Goal: Task Accomplishment & Management: Manage account settings

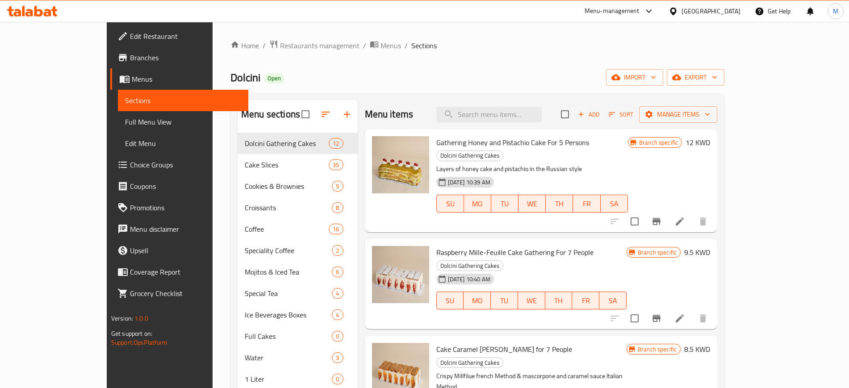
click at [669, 86] on div "Home / Restaurants management / Menus / Sections Dolcini Open import export Men…" at bounding box center [477, 268] width 494 height 456
click at [528, 59] on div "Home / Restaurants management / Menus / Sections Dolcini Open import export Men…" at bounding box center [477, 268] width 494 height 456
drag, startPoint x: 356, startPoint y: 67, endPoint x: 137, endPoint y: 55, distance: 218.7
click at [344, 67] on div "Home / Restaurants management / Menus / Sections Dolcini Open import export Men…" at bounding box center [477, 268] width 494 height 456
click at [34, 12] on icon at bounding box center [38, 11] width 8 height 11
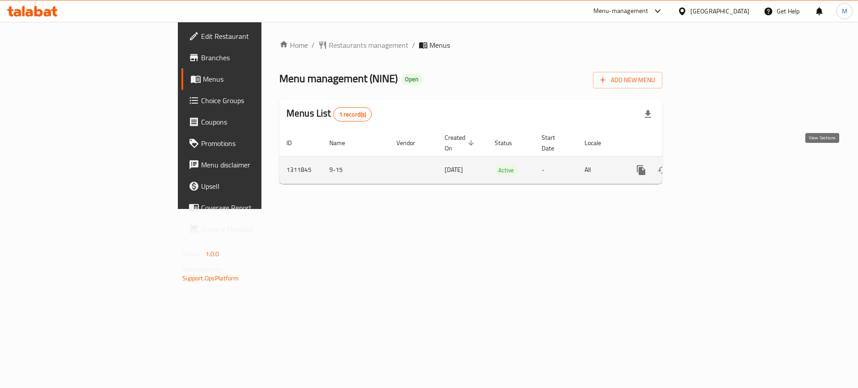
click at [711, 165] on icon "enhanced table" at bounding box center [705, 170] width 11 height 11
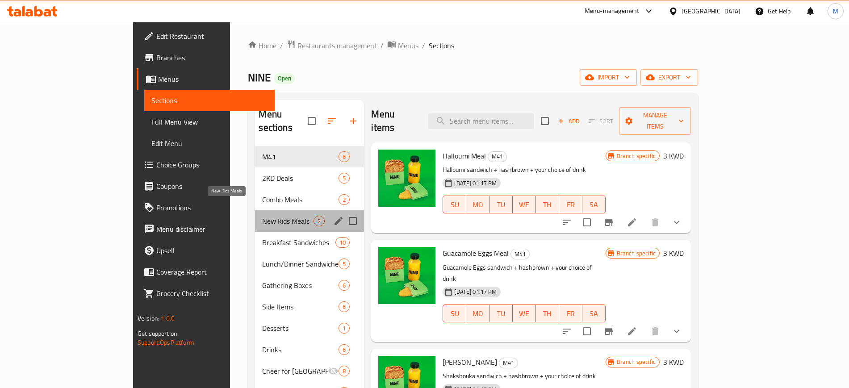
click at [262, 216] on span "New Kids Meals" at bounding box center [287, 221] width 51 height 11
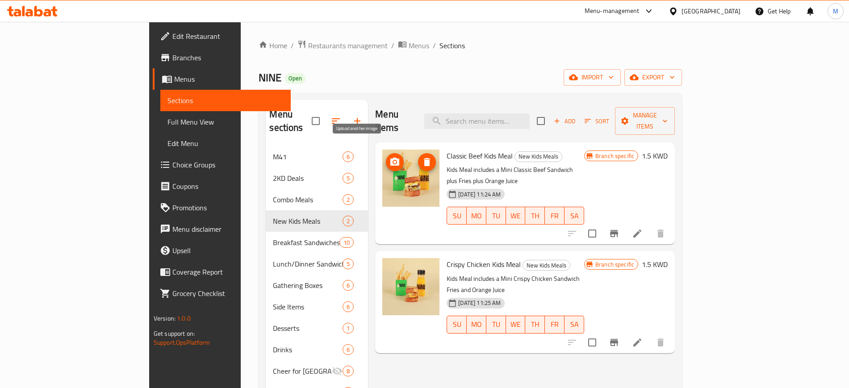
click at [390, 158] on icon "upload picture" at bounding box center [394, 162] width 9 height 8
click at [618, 230] on icon "Branch-specific-item" at bounding box center [614, 233] width 8 height 7
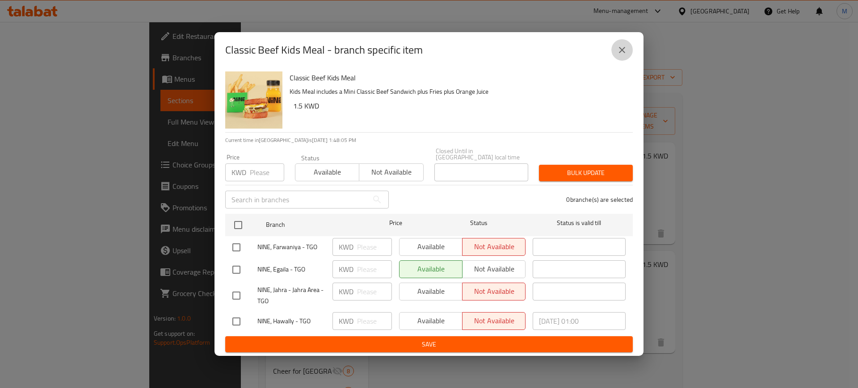
click at [624, 46] on button "close" at bounding box center [621, 49] width 21 height 21
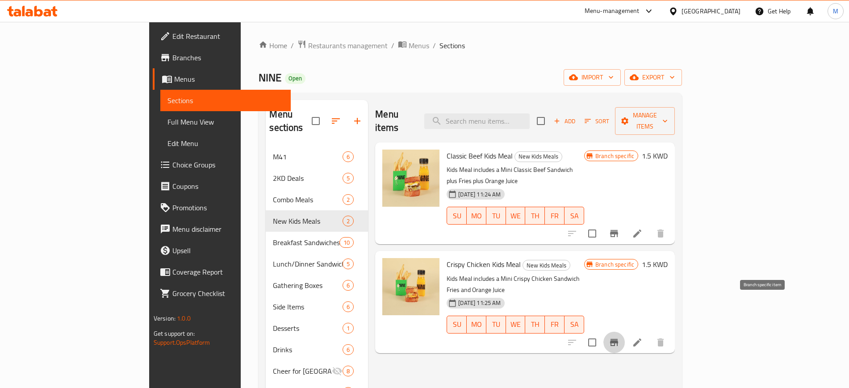
click at [625, 332] on button "Branch-specific-item" at bounding box center [613, 342] width 21 height 21
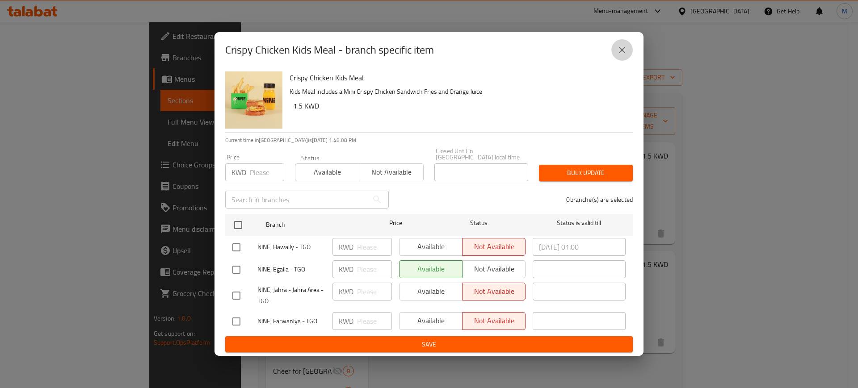
drag, startPoint x: 625, startPoint y: 51, endPoint x: 625, endPoint y: 67, distance: 16.5
click at [624, 51] on icon "close" at bounding box center [621, 50] width 11 height 11
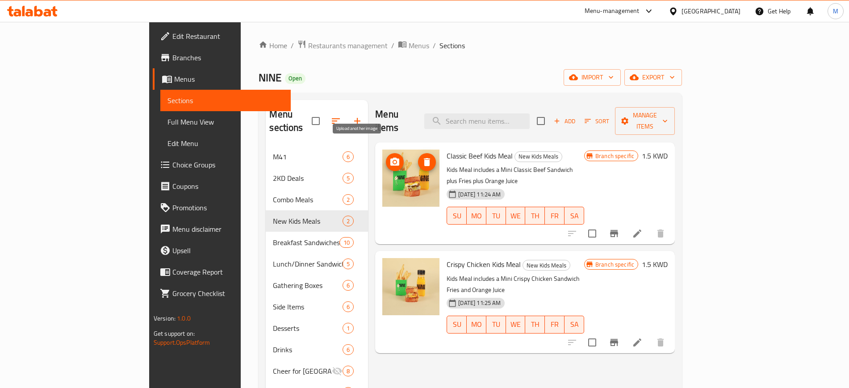
click at [390, 157] on icon "upload picture" at bounding box center [395, 162] width 11 height 11
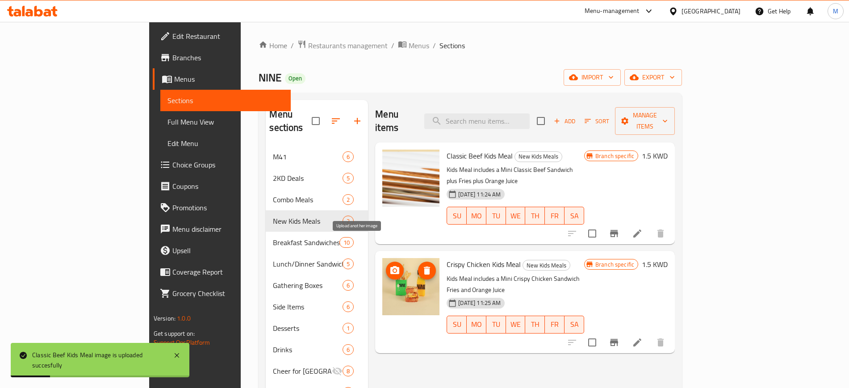
click at [390, 266] on icon "upload picture" at bounding box center [394, 270] width 9 height 8
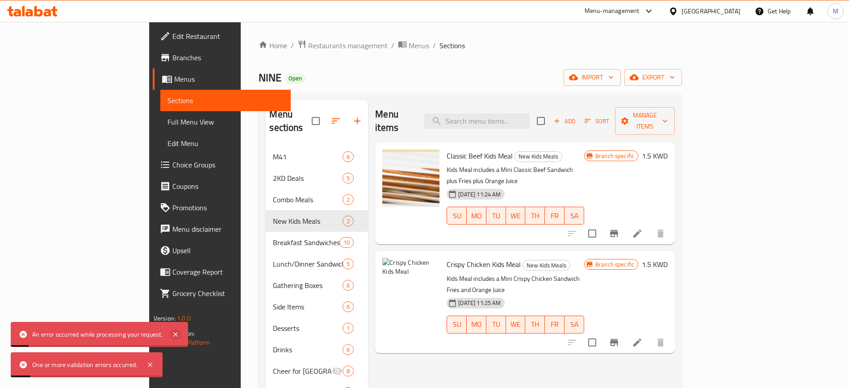
drag, startPoint x: 176, startPoint y: 333, endPoint x: 172, endPoint y: 339, distance: 6.4
click at [175, 333] on icon at bounding box center [175, 334] width 11 height 11
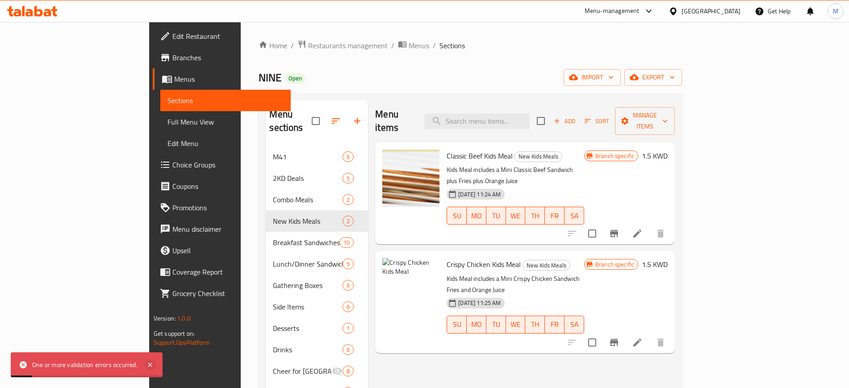
drag, startPoint x: 152, startPoint y: 365, endPoint x: 146, endPoint y: 348, distance: 17.3
click at [152, 364] on icon at bounding box center [150, 365] width 11 height 11
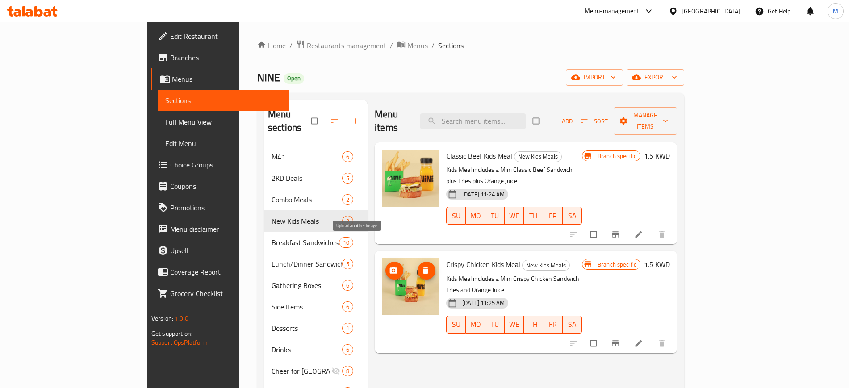
click at [390, 267] on icon "upload picture" at bounding box center [394, 270] width 8 height 7
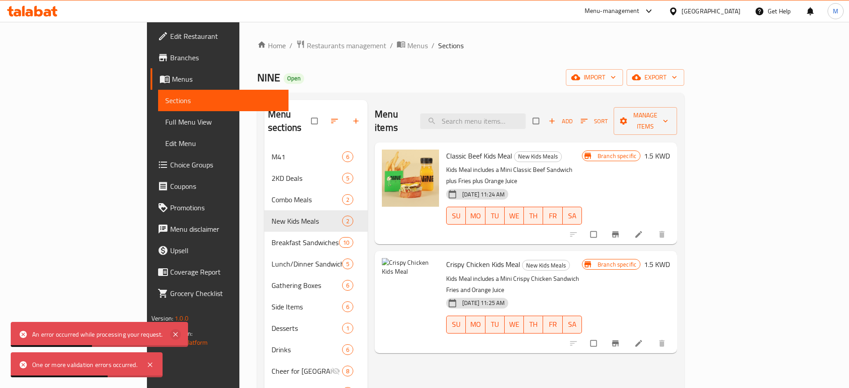
click at [172, 334] on icon at bounding box center [175, 334] width 11 height 11
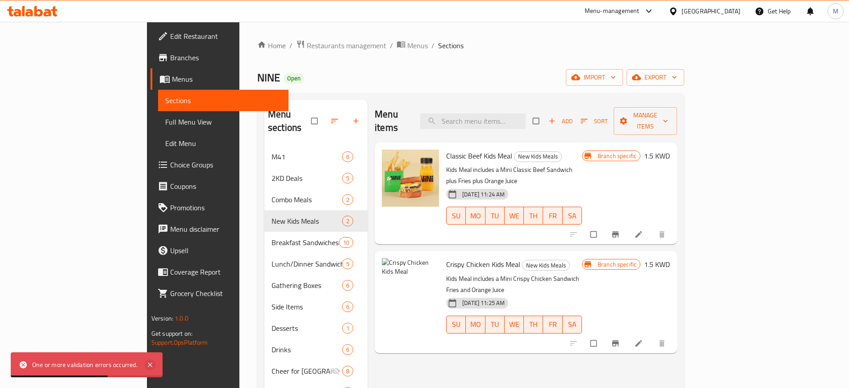
click at [153, 361] on icon at bounding box center [150, 365] width 11 height 11
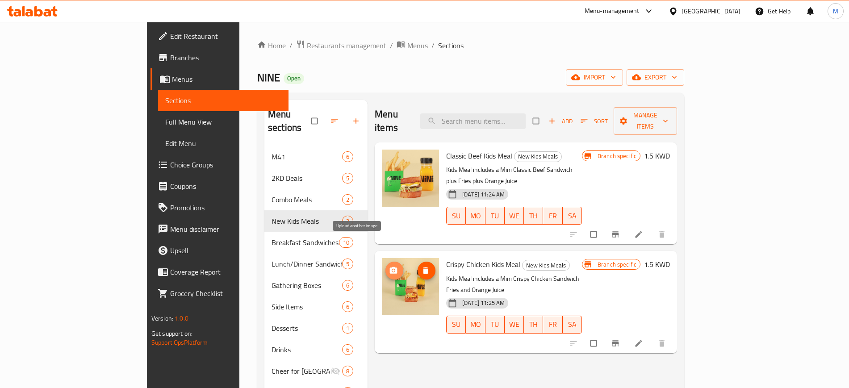
click at [390, 267] on icon "upload picture" at bounding box center [394, 270] width 8 height 7
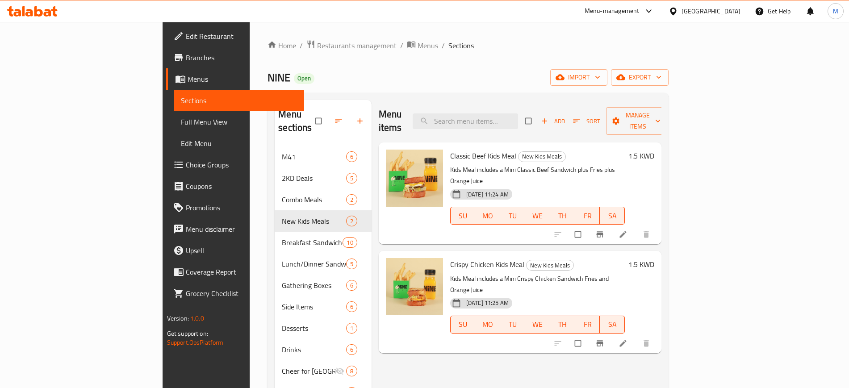
click at [594, 54] on div "Home / Restaurants management / Menus / Sections NINE Open import export Menu s…" at bounding box center [468, 270] width 401 height 460
